Goal: Entertainment & Leisure: Browse casually

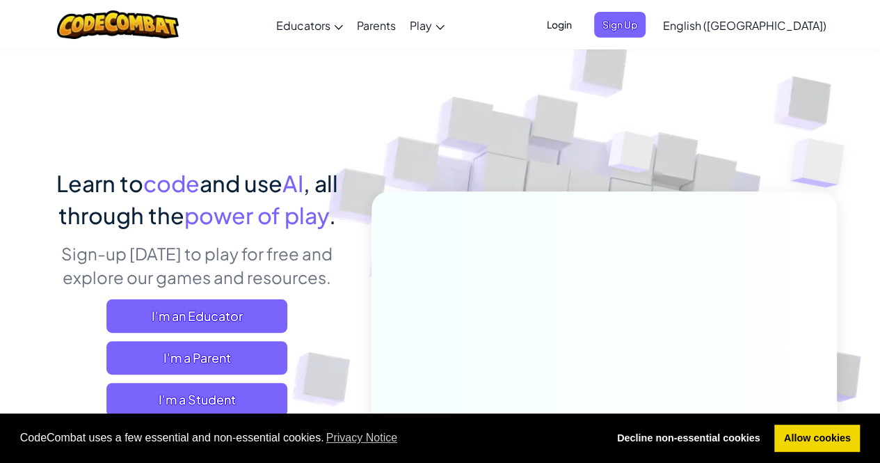
click at [232, 399] on span "I'm a Student" at bounding box center [196, 399] width 181 height 33
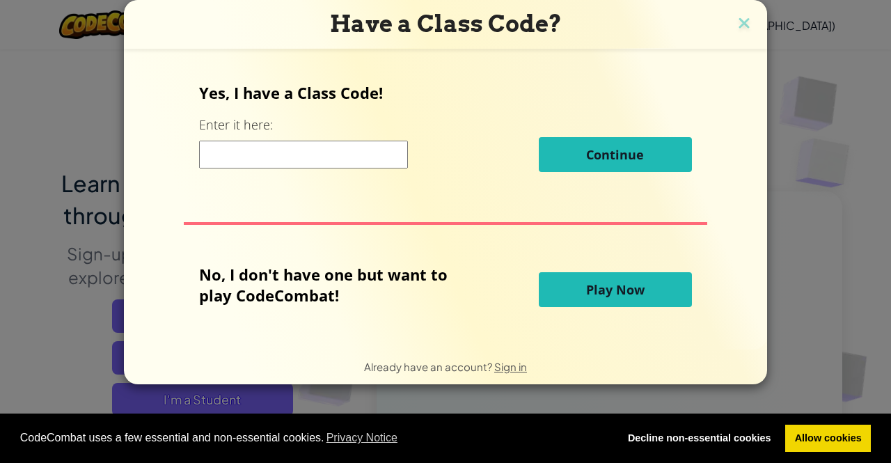
click at [645, 287] on button "Play Now" at bounding box center [615, 289] width 153 height 35
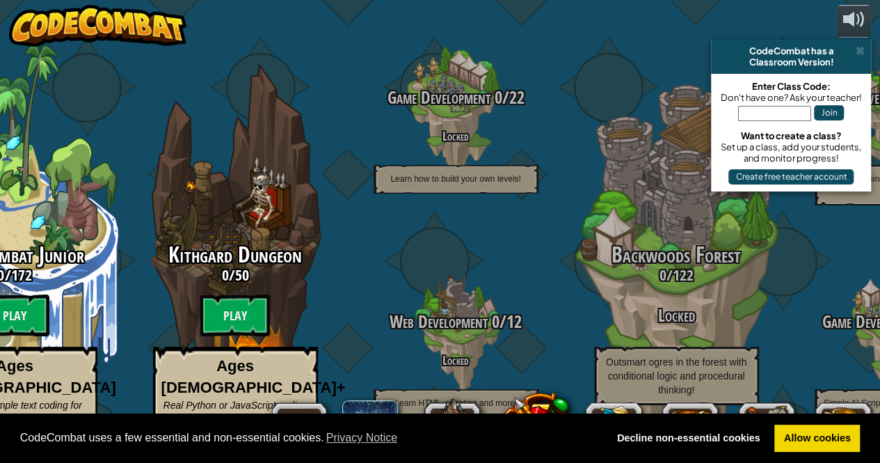
click at [241, 318] on btn "Play" at bounding box center [235, 315] width 70 height 42
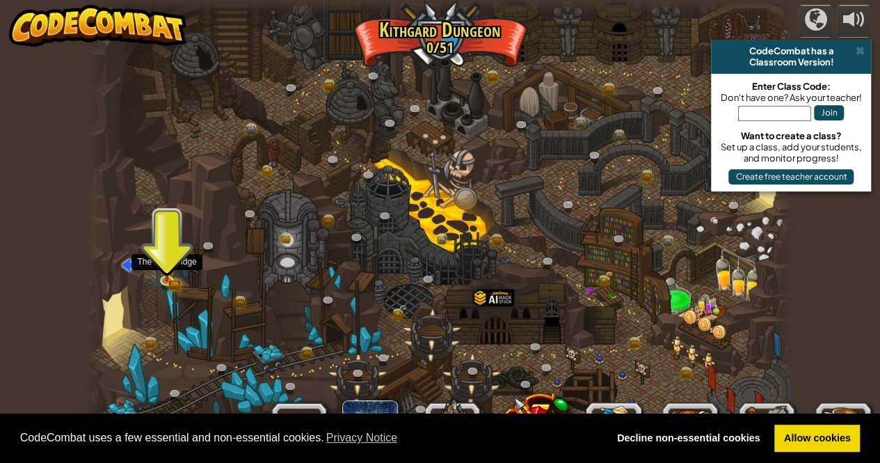
click at [168, 269] on img at bounding box center [167, 268] width 17 height 28
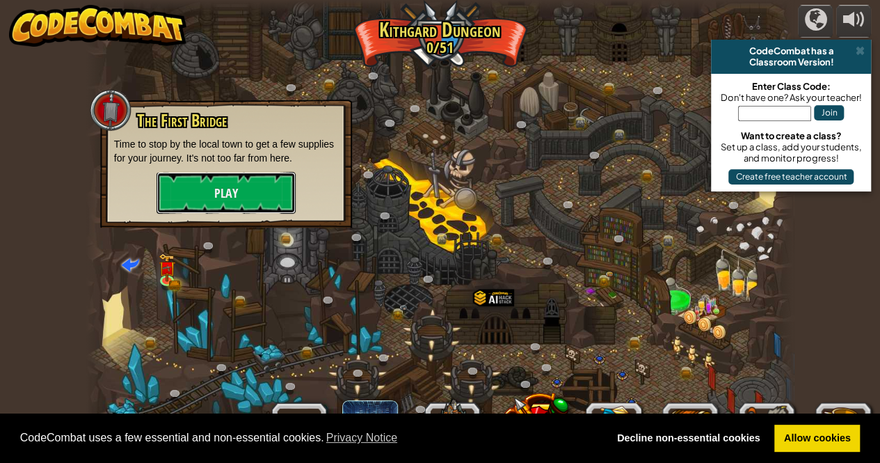
click at [238, 195] on button "Play" at bounding box center [226, 193] width 139 height 42
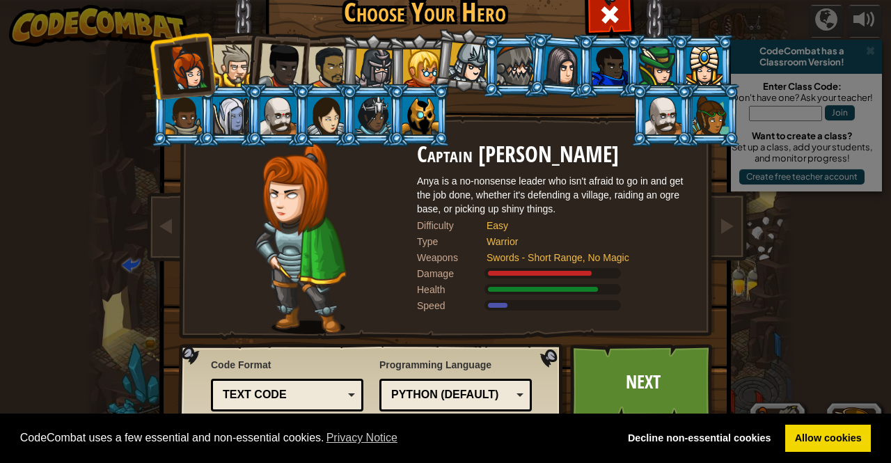
click at [607, 401] on link "Next" at bounding box center [642, 382] width 145 height 77
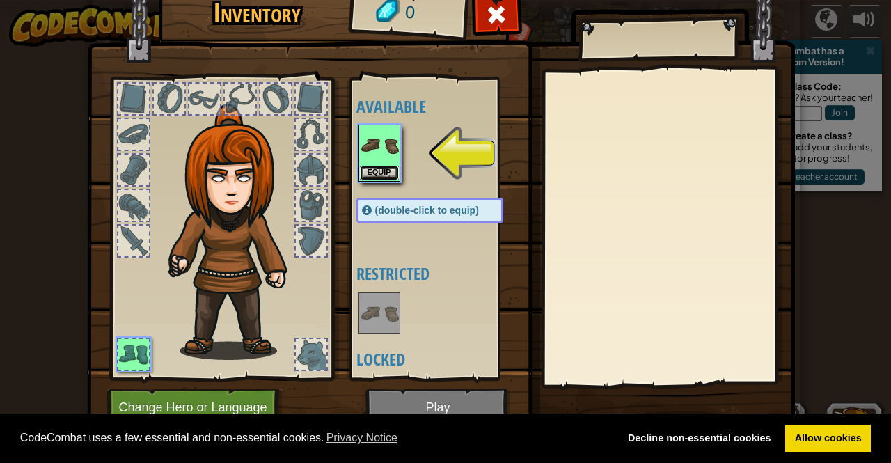
click at [373, 173] on button "Equip" at bounding box center [379, 173] width 39 height 15
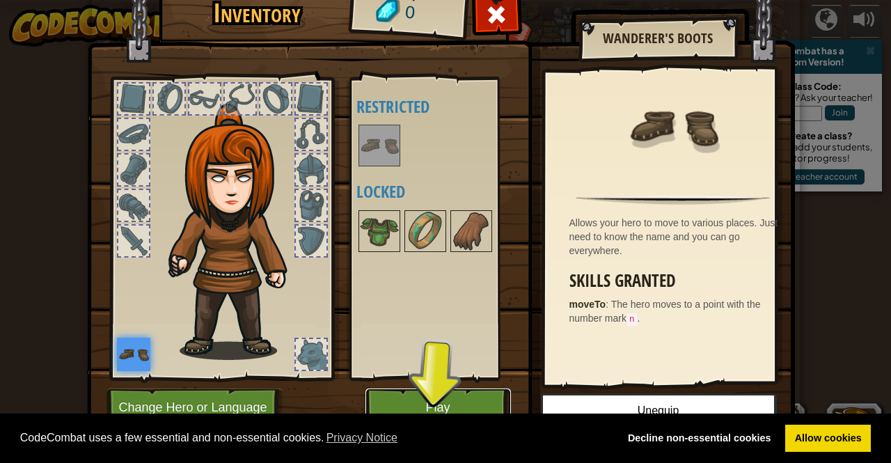
click at [445, 399] on button "Play" at bounding box center [437, 407] width 145 height 38
